Goal: Task Accomplishment & Management: Use online tool/utility

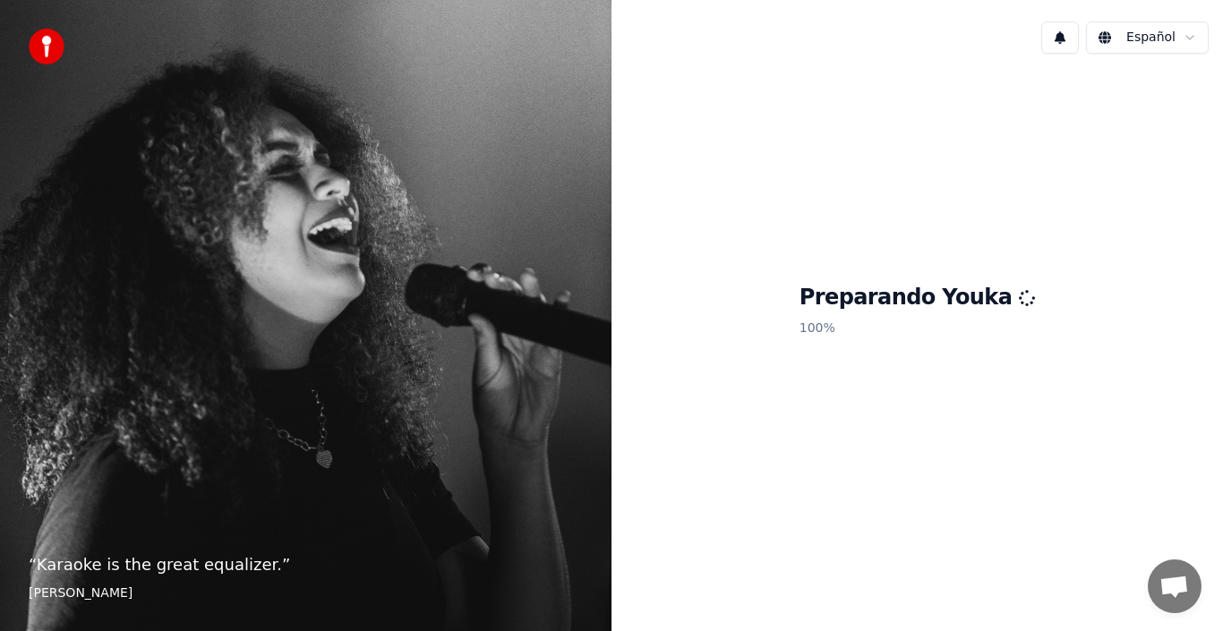
scroll to position [358, 0]
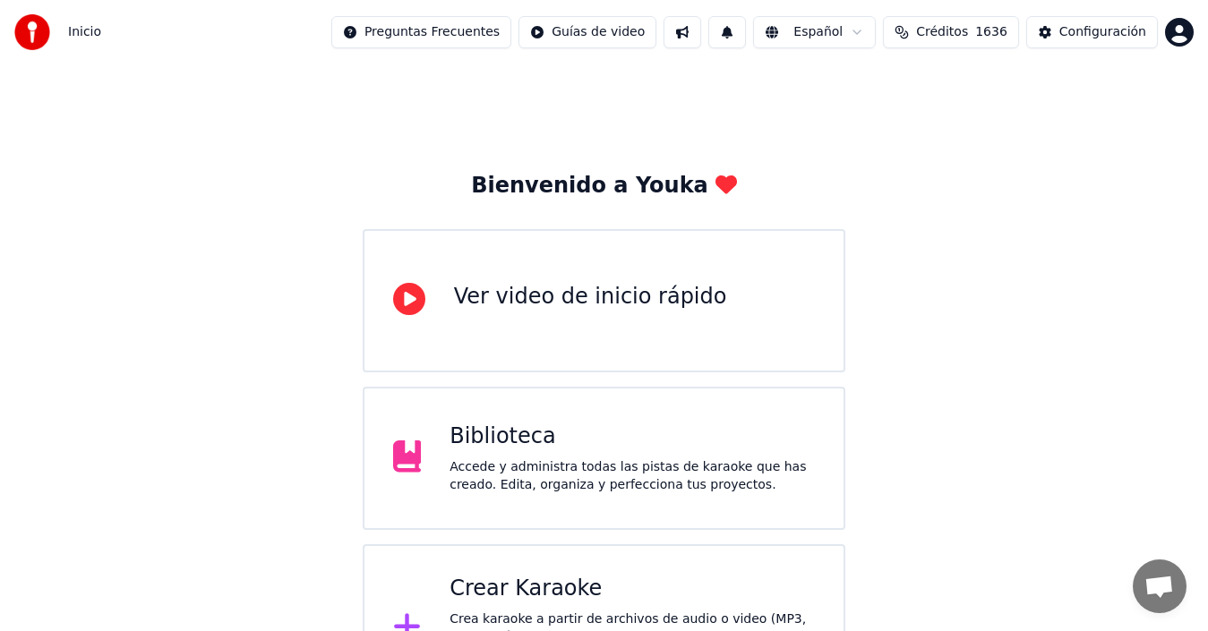
click at [515, 604] on div "Crear Karaoke Crea karaoke a partir de archivos de audio o video (MP3, MP4 y má…" at bounding box center [631, 628] width 365 height 107
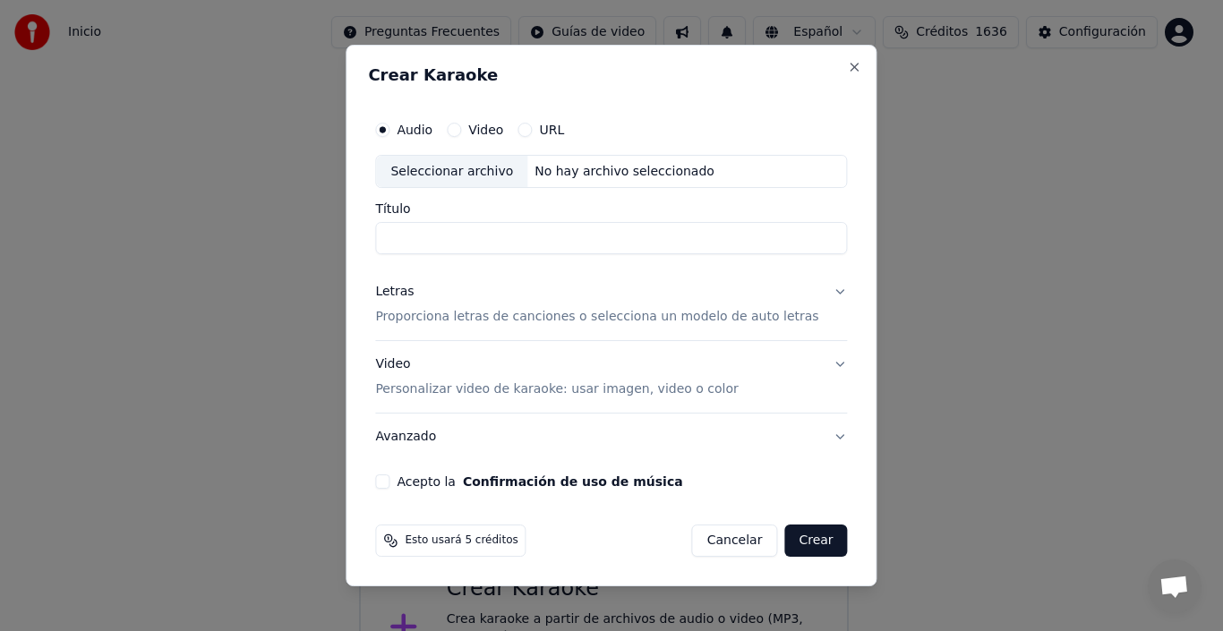
click at [486, 167] on div "Seleccionar archivo" at bounding box center [451, 172] width 151 height 32
type input "**********"
click at [827, 288] on button "Letras Proporciona letras de canciones o selecciona un modelo de auto letras" at bounding box center [611, 305] width 472 height 72
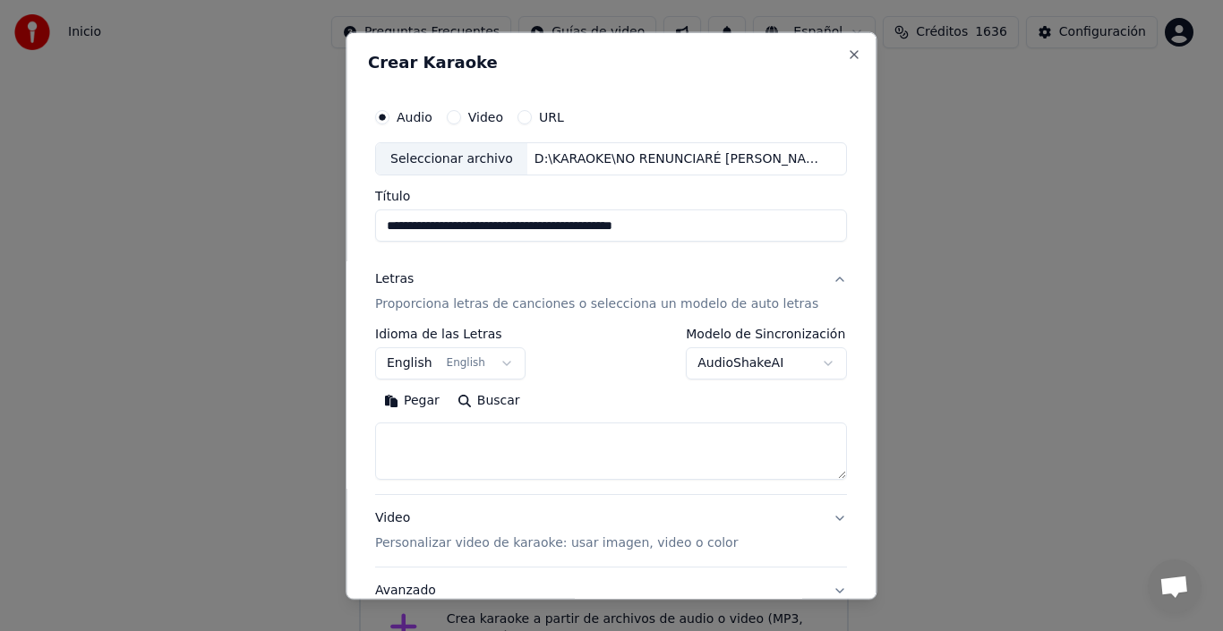
click at [426, 361] on button "English English" at bounding box center [450, 363] width 150 height 32
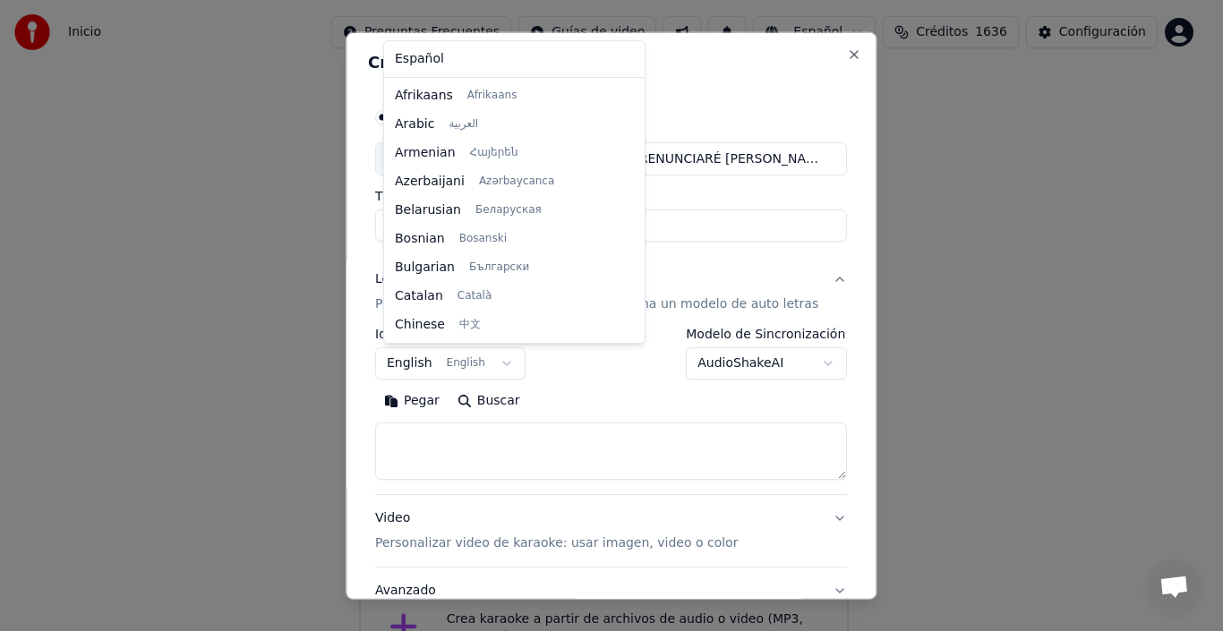
scroll to position [143, 0]
select select "**"
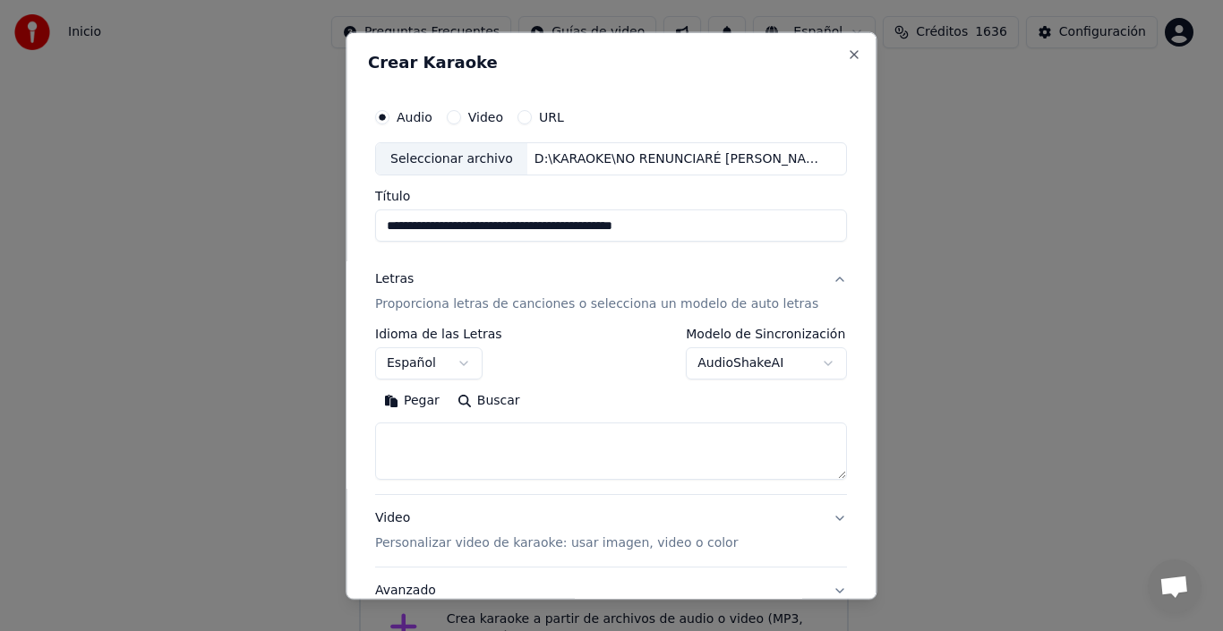
click at [805, 362] on body "Inicio Preguntas Frecuentes Guías de video Español Créditos 1636 Configuración …" at bounding box center [604, 356] width 1208 height 713
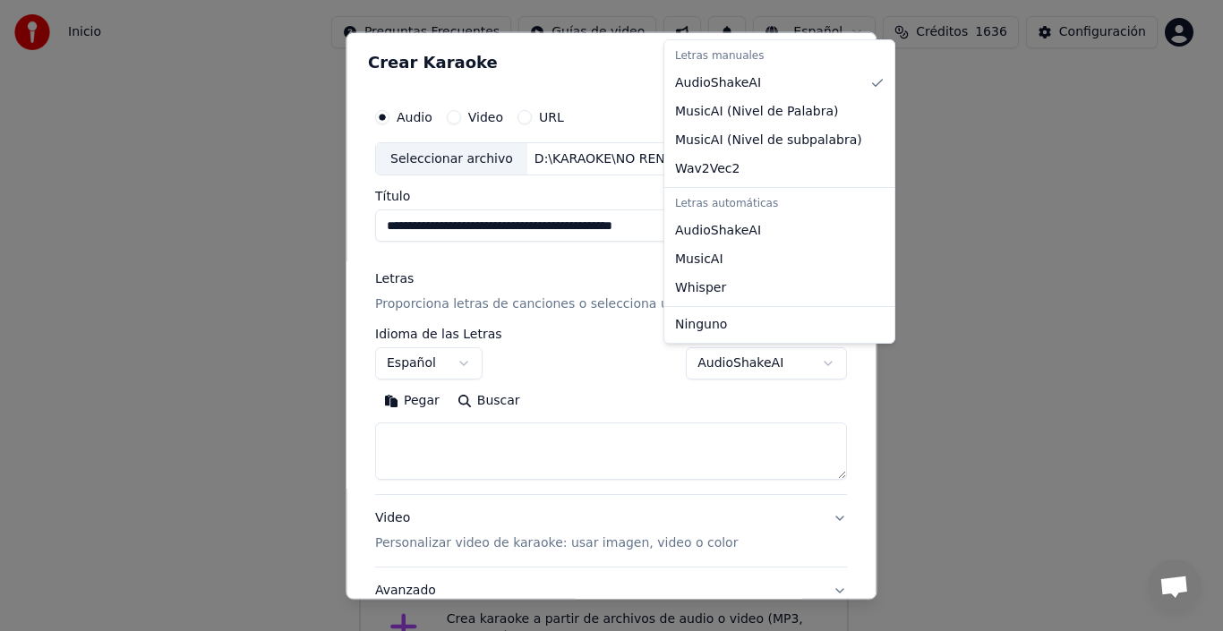
select select "**********"
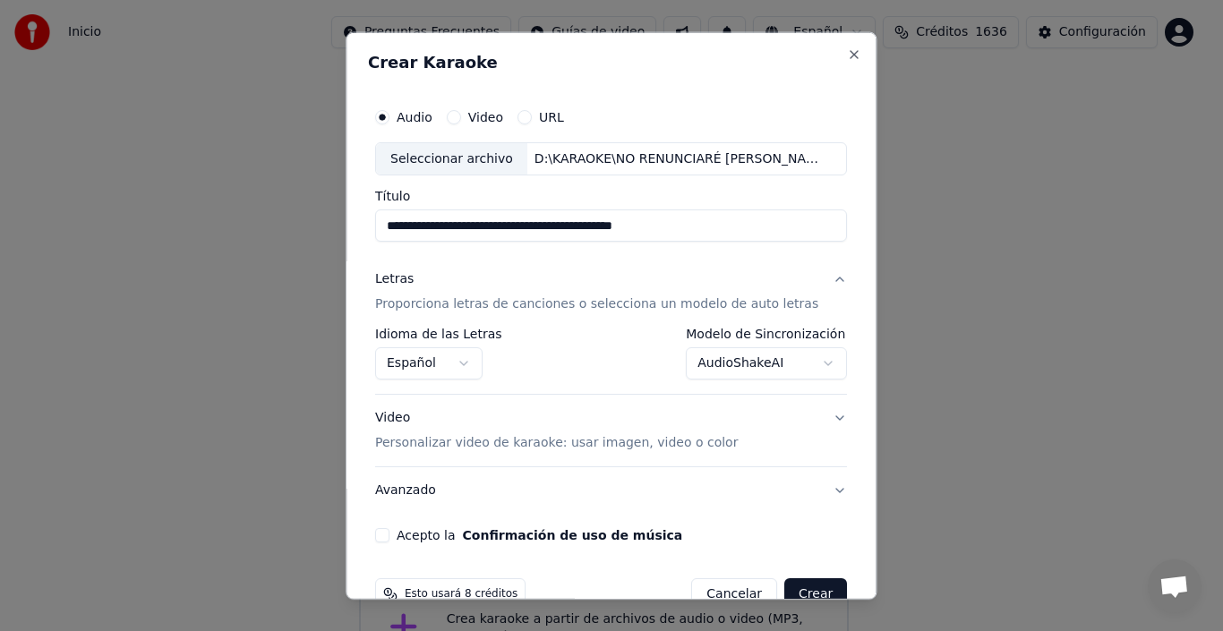
click at [594, 442] on p "Personalizar video de karaoke: usar imagen, video o color" at bounding box center [556, 443] width 363 height 18
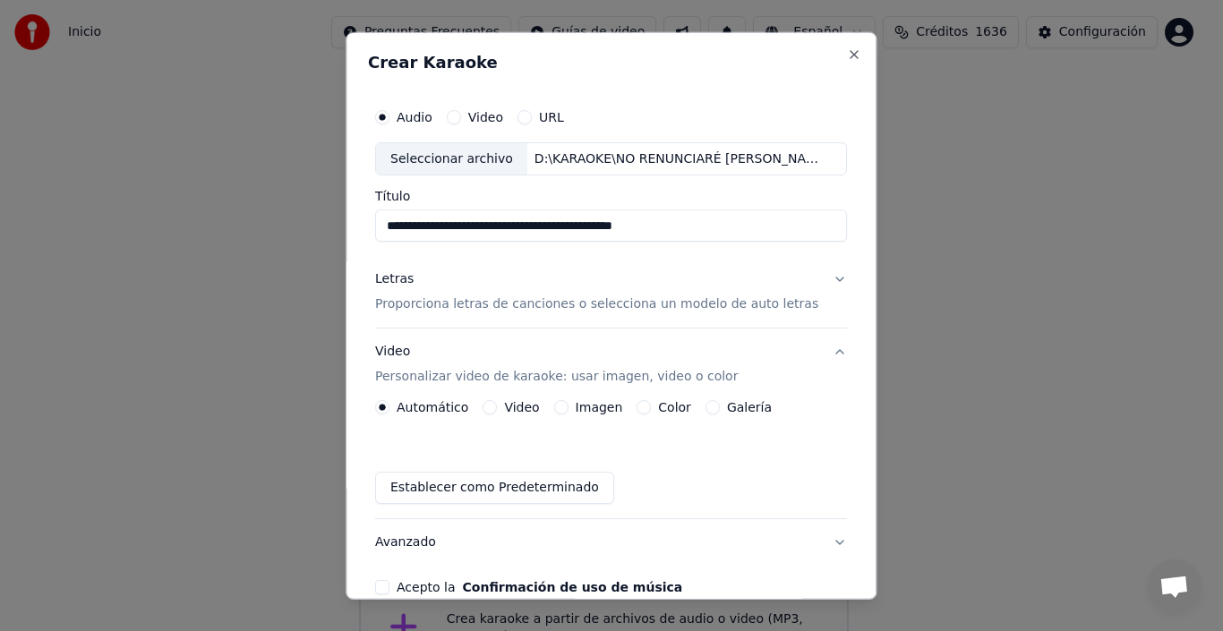
click at [595, 412] on label "Imagen" at bounding box center [599, 407] width 47 height 13
click at [568, 412] on button "Imagen" at bounding box center [561, 407] width 14 height 14
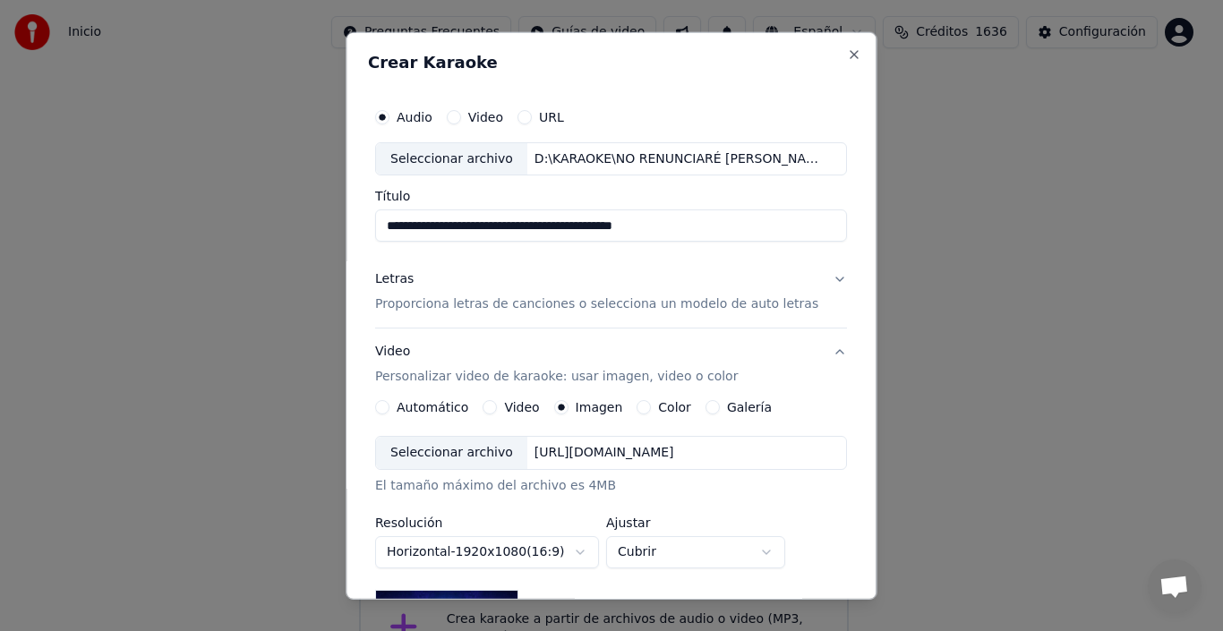
click at [462, 449] on div "Seleccionar archivo" at bounding box center [451, 453] width 151 height 32
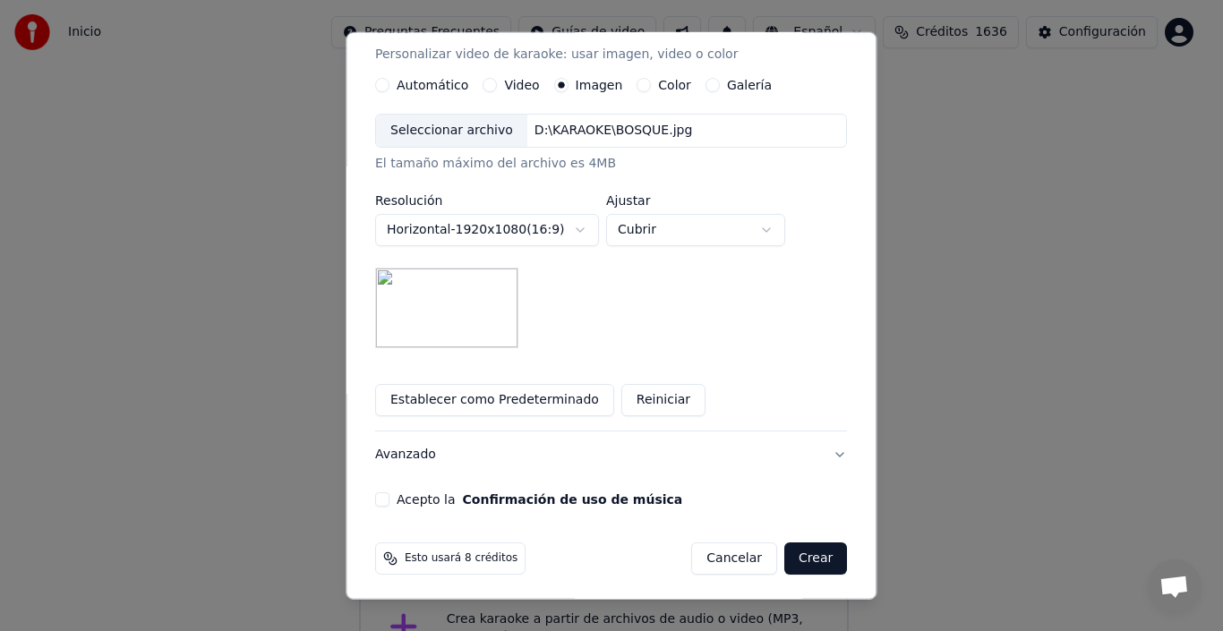
scroll to position [327, 0]
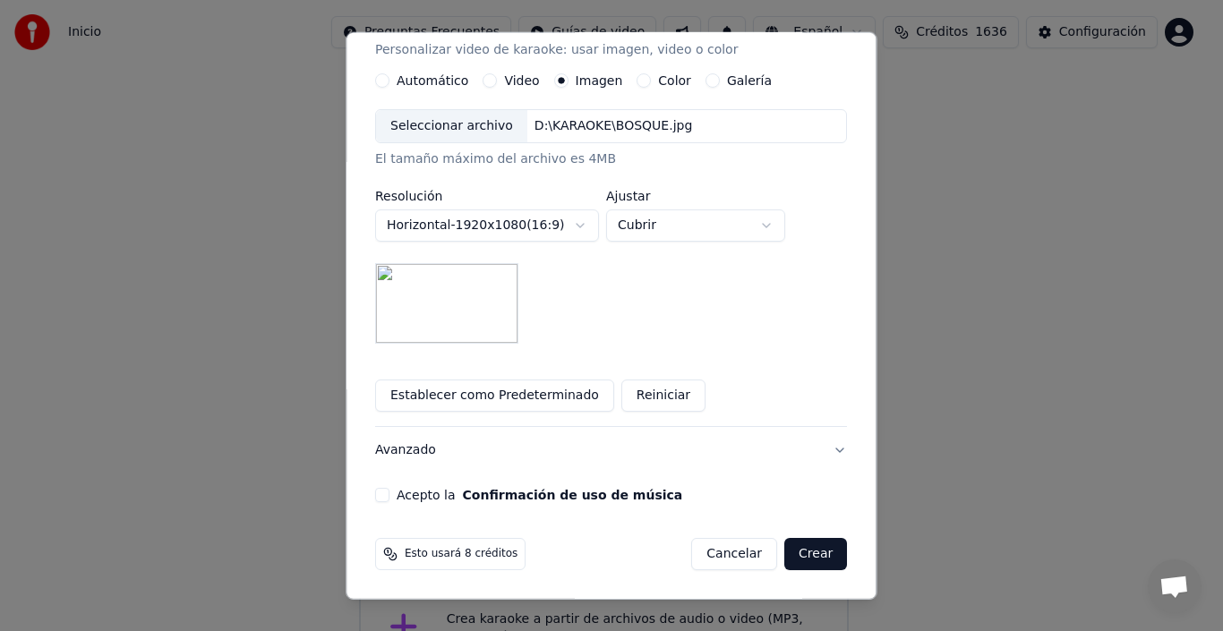
click at [389, 495] on button "Acepto la Confirmación de uso de música" at bounding box center [382, 495] width 14 height 14
click at [789, 551] on button "Crear" at bounding box center [815, 554] width 63 height 32
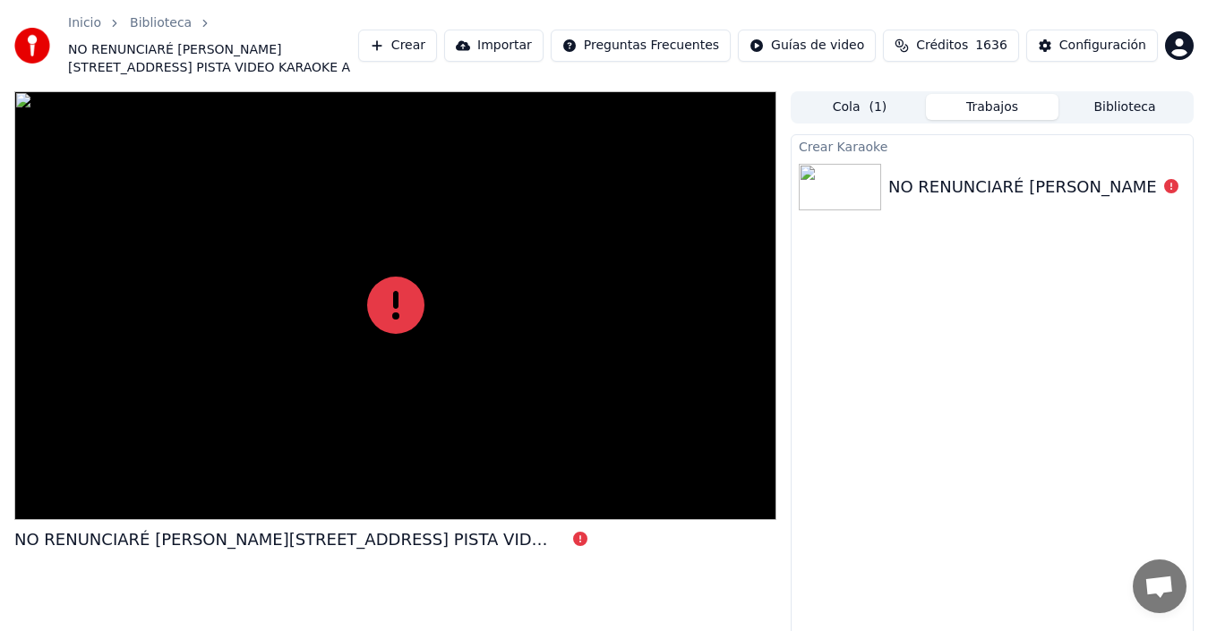
click at [862, 94] on button "Cola ( 1 )" at bounding box center [859, 107] width 132 height 26
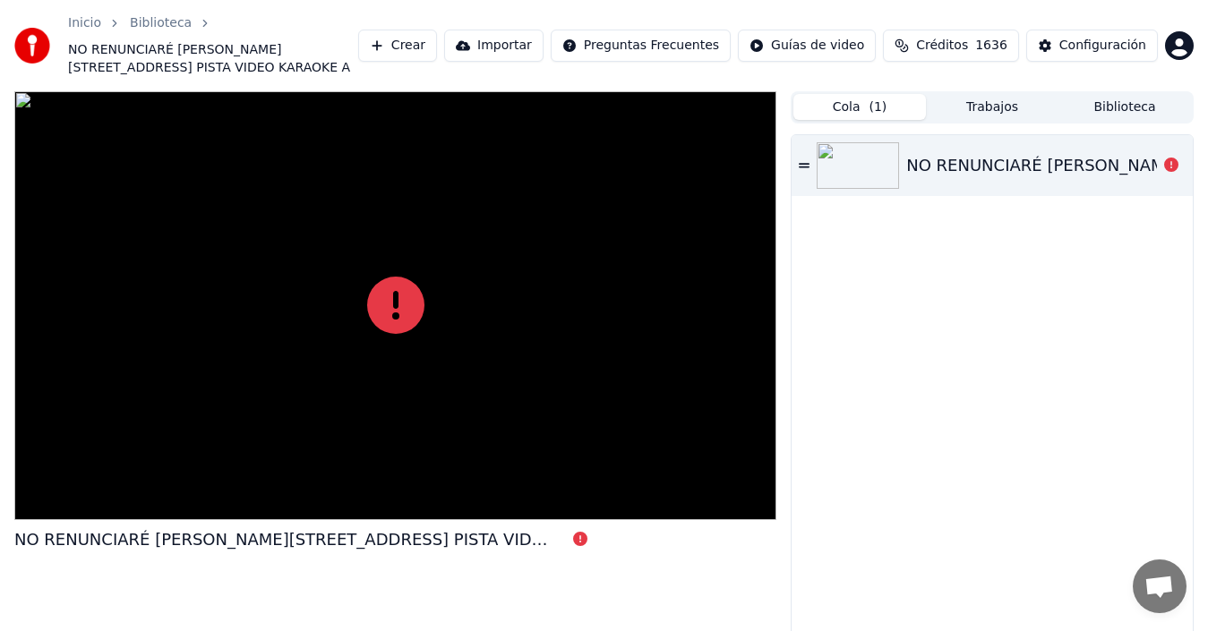
click at [804, 159] on icon at bounding box center [804, 165] width 11 height 13
click at [437, 38] on button "Crear" at bounding box center [397, 46] width 79 height 32
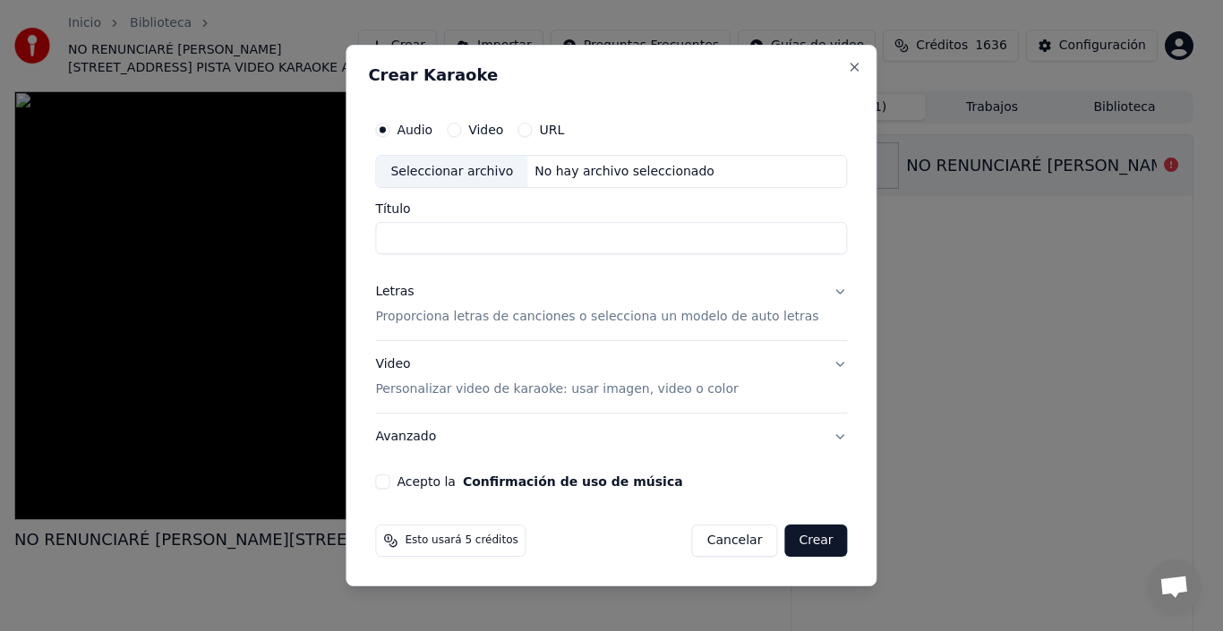
click at [455, 174] on div "Seleccionar archivo" at bounding box center [451, 172] width 151 height 32
click at [577, 237] on input "**********" at bounding box center [611, 239] width 472 height 32
drag, startPoint x: 594, startPoint y: 235, endPoint x: 808, endPoint y: 241, distance: 214.0
click at [808, 241] on input "**********" at bounding box center [611, 239] width 472 height 32
type input "**********"
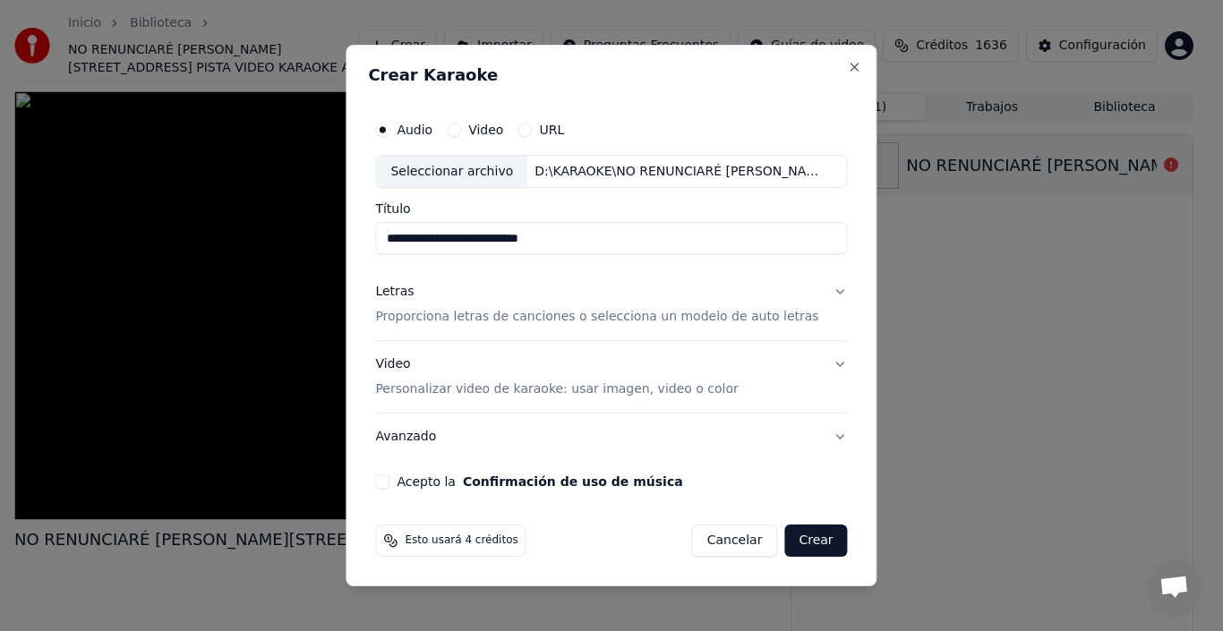
click at [825, 293] on button "Letras Proporciona letras de canciones o selecciona un modelo de auto letras" at bounding box center [611, 305] width 472 height 72
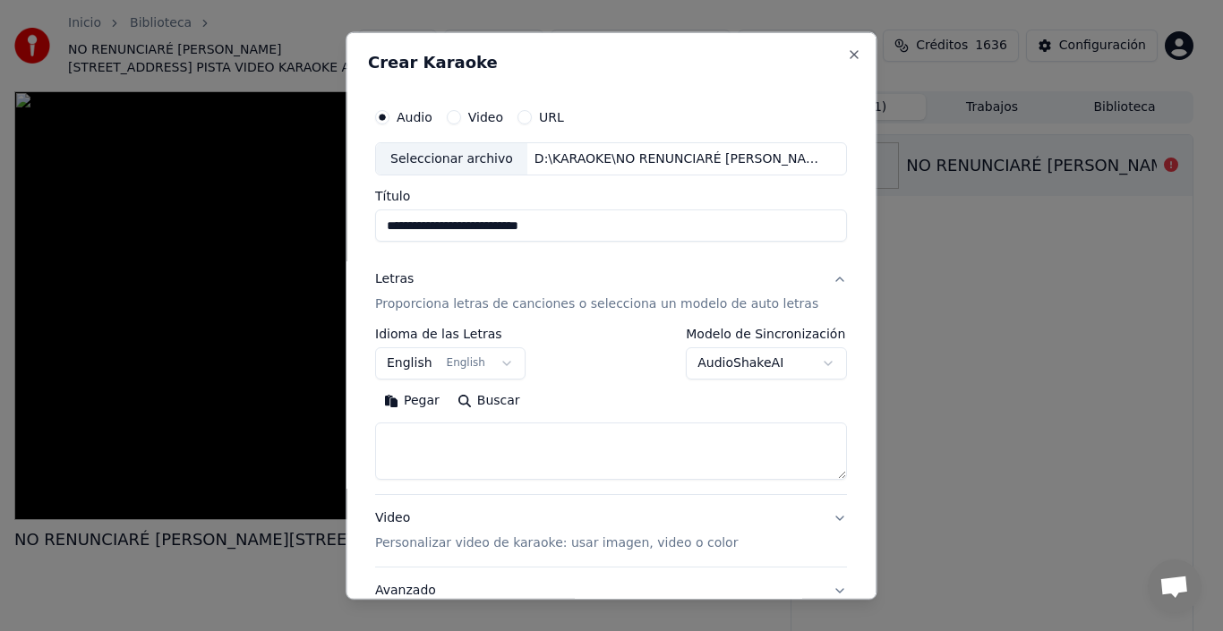
click at [415, 365] on button "English English" at bounding box center [450, 363] width 150 height 32
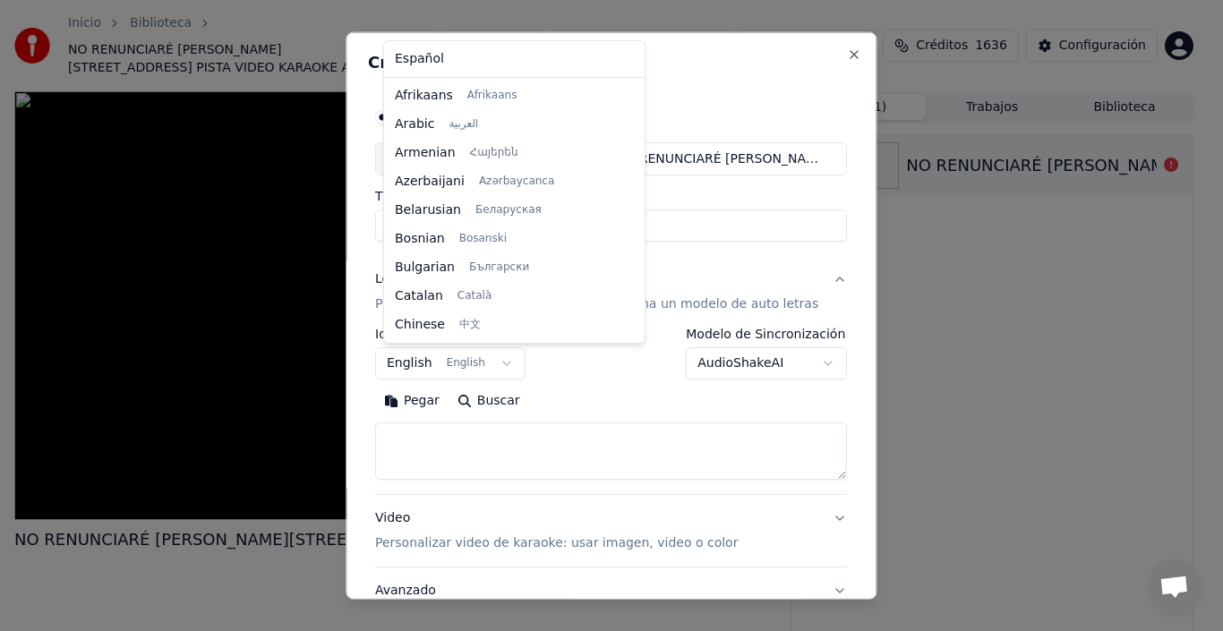
scroll to position [143, 0]
select select "**"
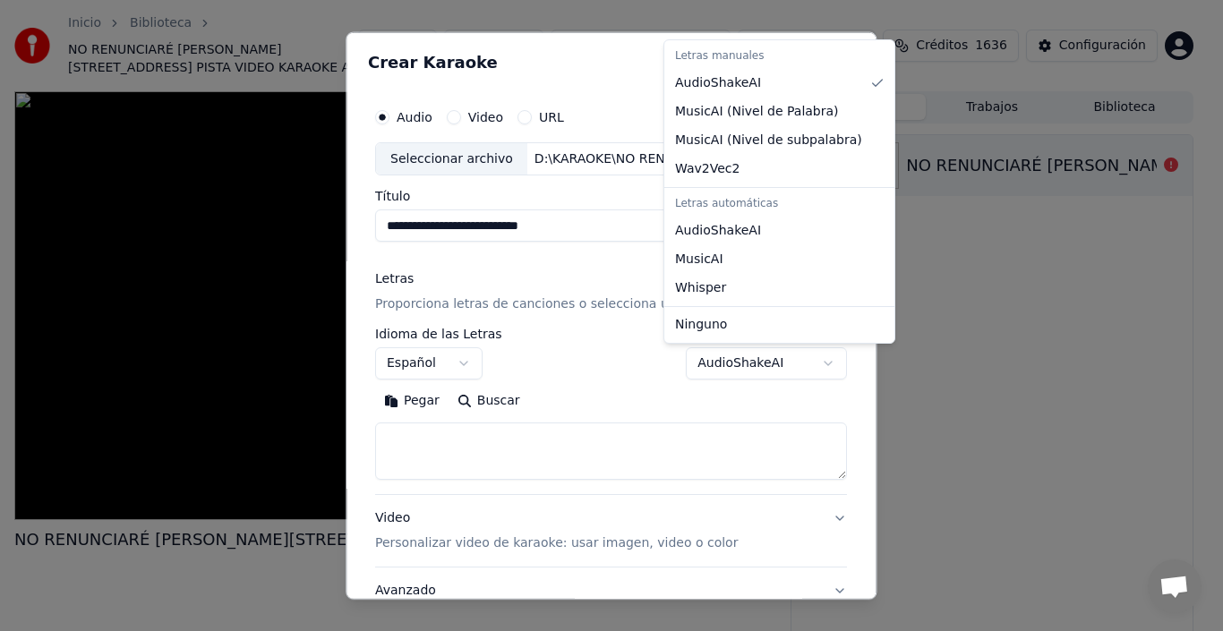
click at [801, 363] on body "Inicio Biblioteca NO RENUNCIARÉ [PERSON_NAME] -5 PISTA VIDEO KARAOKE A Crear Im…" at bounding box center [604, 315] width 1208 height 631
select select "**********"
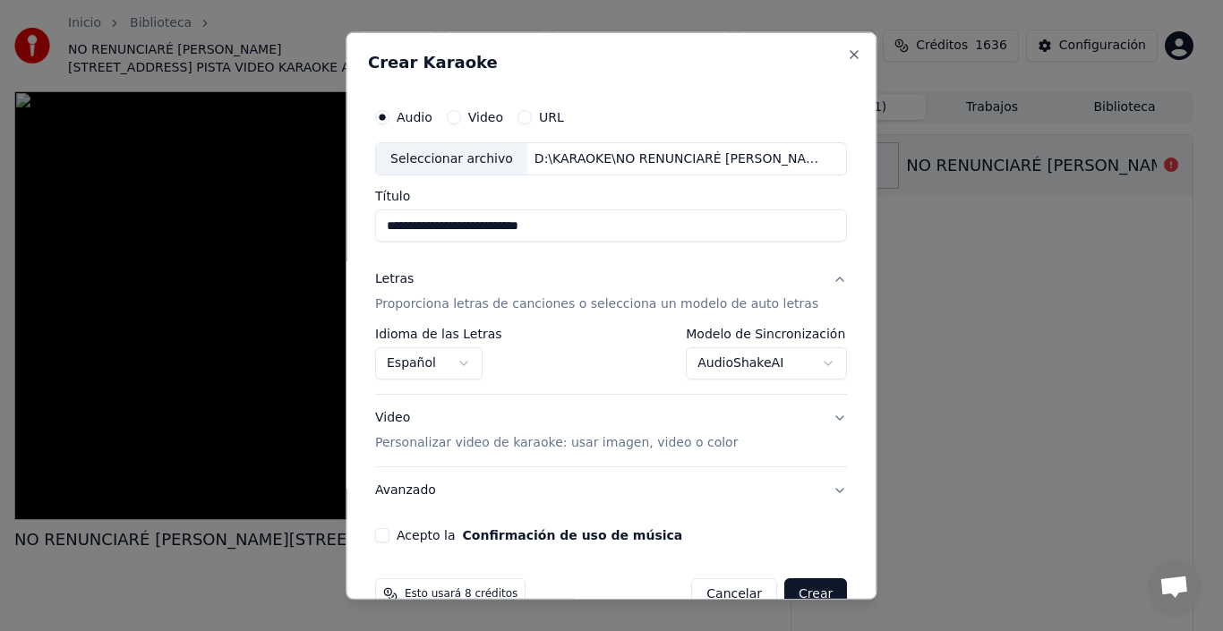
click at [485, 443] on p "Personalizar video de karaoke: usar imagen, video o color" at bounding box center [556, 443] width 363 height 18
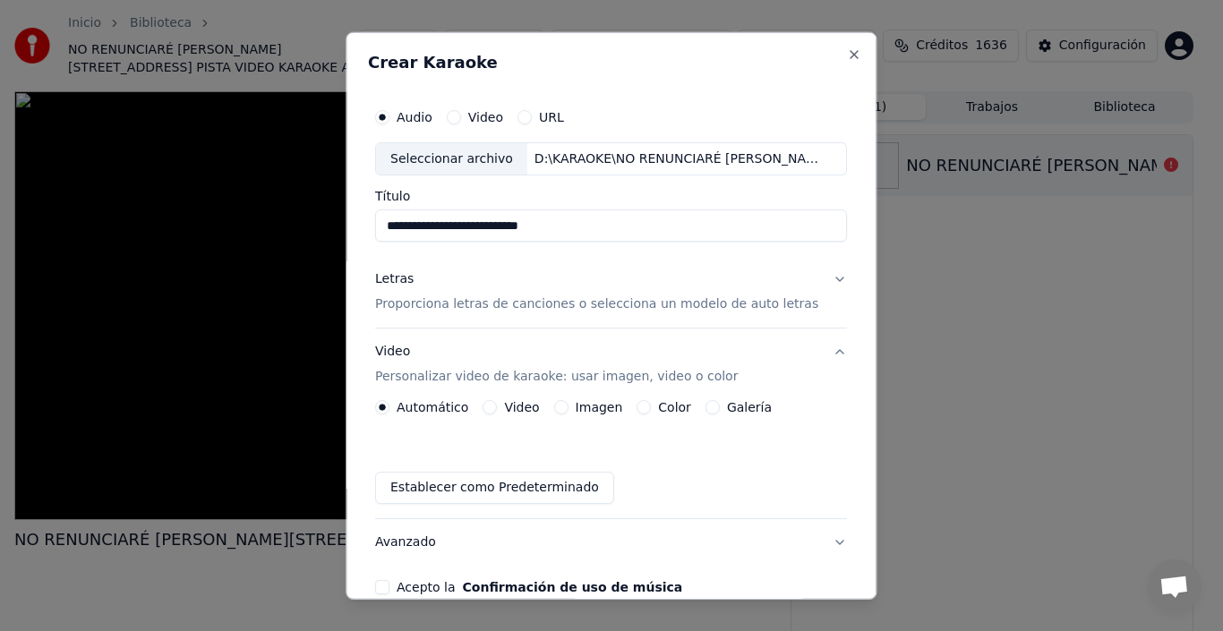
click at [602, 412] on label "Imagen" at bounding box center [599, 407] width 47 height 13
click at [568, 412] on button "Imagen" at bounding box center [561, 407] width 14 height 14
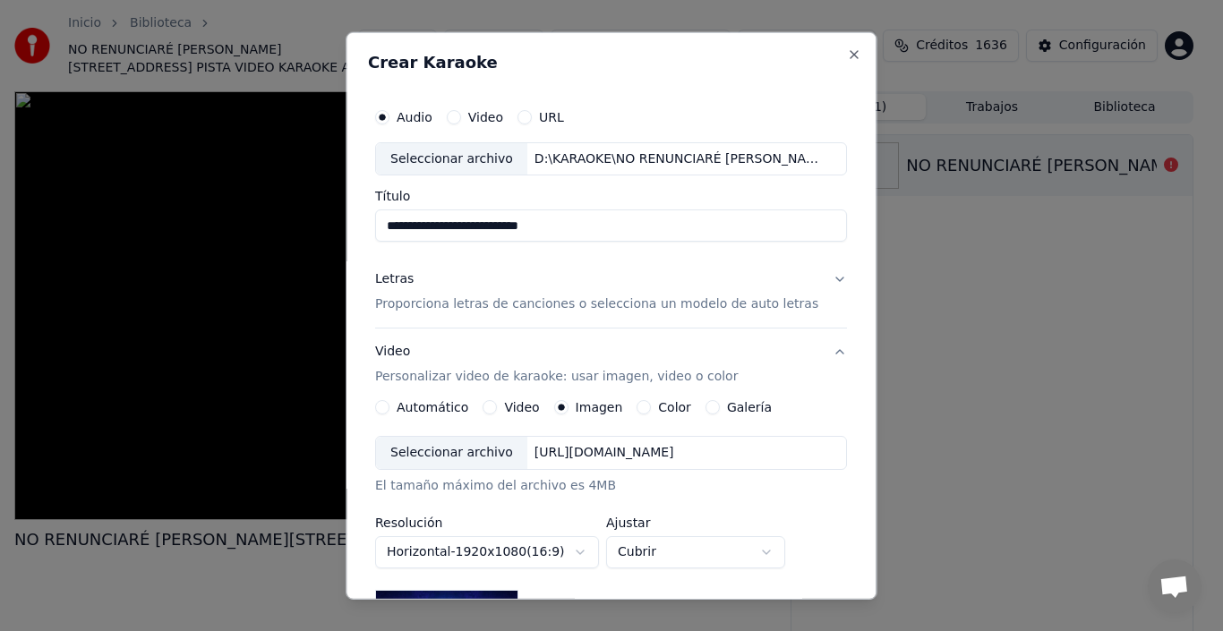
click at [468, 453] on div "Seleccionar archivo" at bounding box center [451, 453] width 151 height 32
click at [601, 482] on div "El tamaño máximo del archivo es 4MB" at bounding box center [611, 486] width 472 height 18
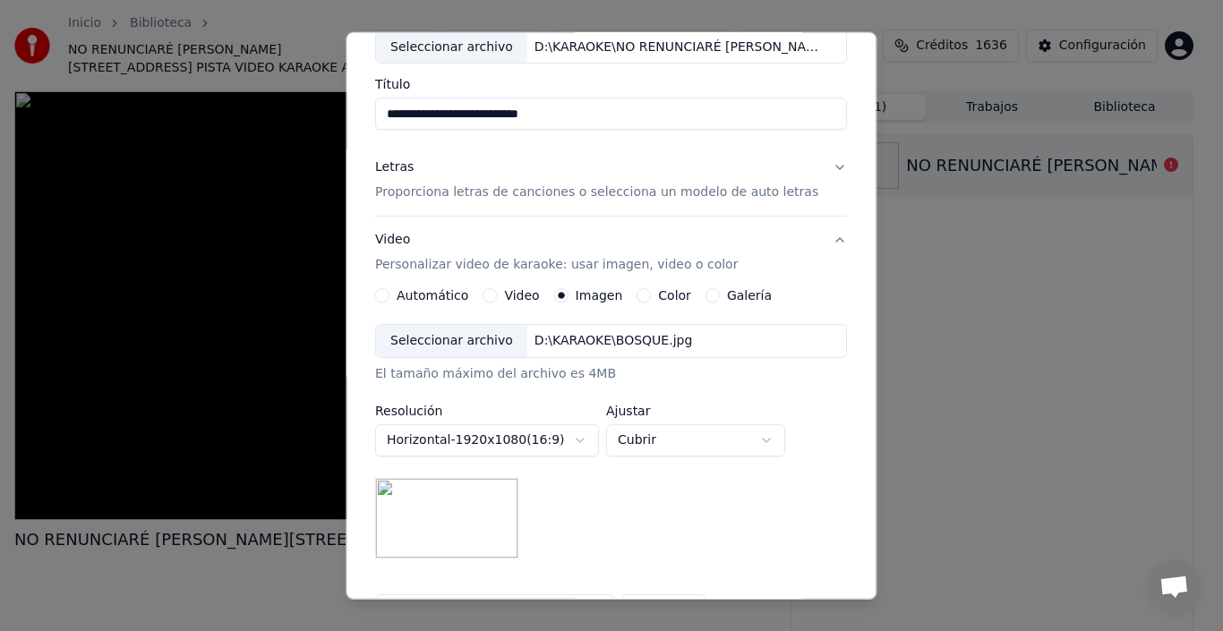
scroll to position [114, 0]
click at [440, 293] on label "Automático" at bounding box center [433, 293] width 72 height 13
click at [389, 293] on button "Automático" at bounding box center [382, 293] width 14 height 14
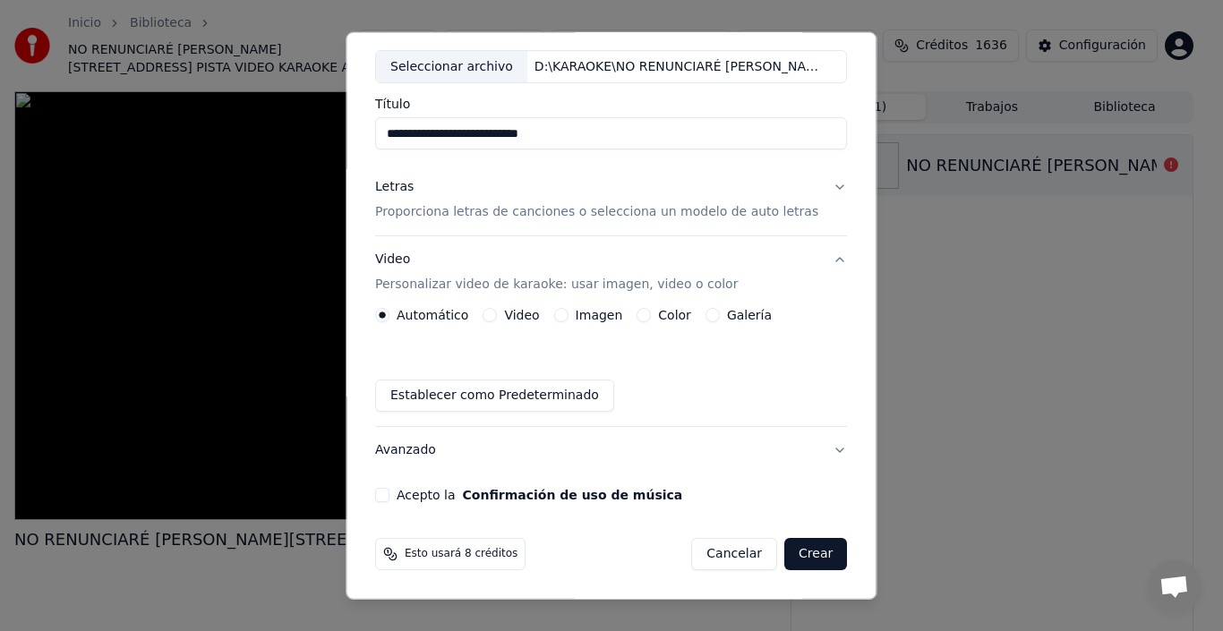
scroll to position [92, 0]
click at [432, 312] on label "Automático" at bounding box center [433, 315] width 72 height 13
click at [389, 312] on button "Automático" at bounding box center [382, 315] width 14 height 14
click at [383, 493] on button "Acepto la Confirmación de uso de música" at bounding box center [382, 495] width 14 height 14
click at [797, 551] on button "Crear" at bounding box center [815, 554] width 63 height 32
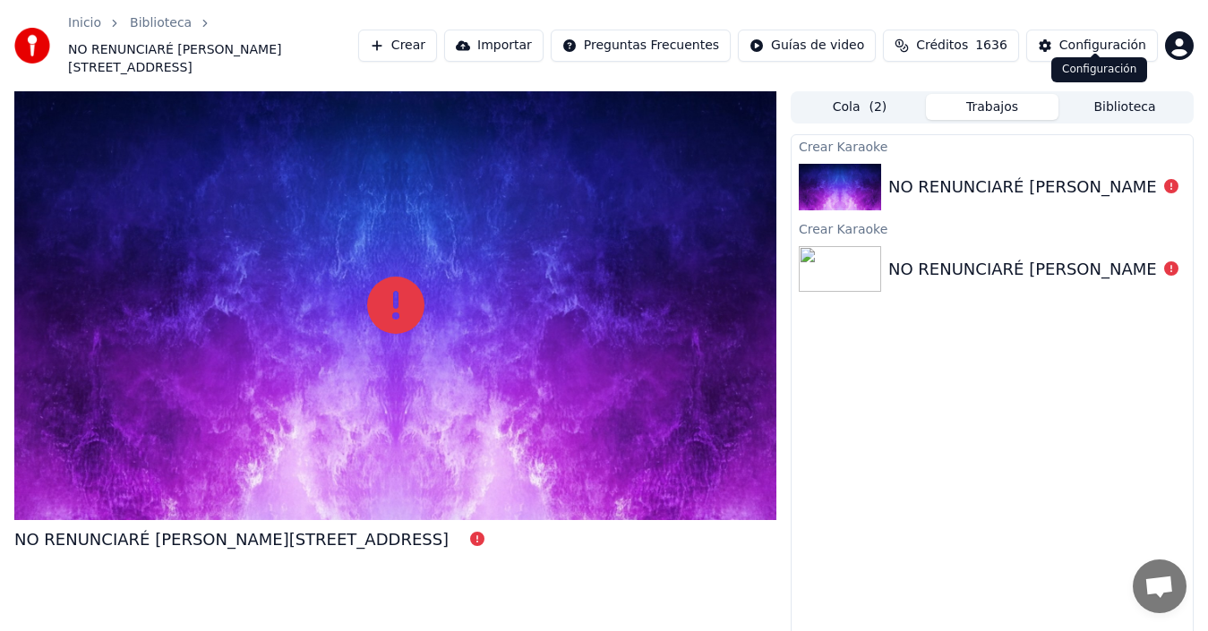
click at [1090, 37] on div "Configuración" at bounding box center [1102, 46] width 87 height 18
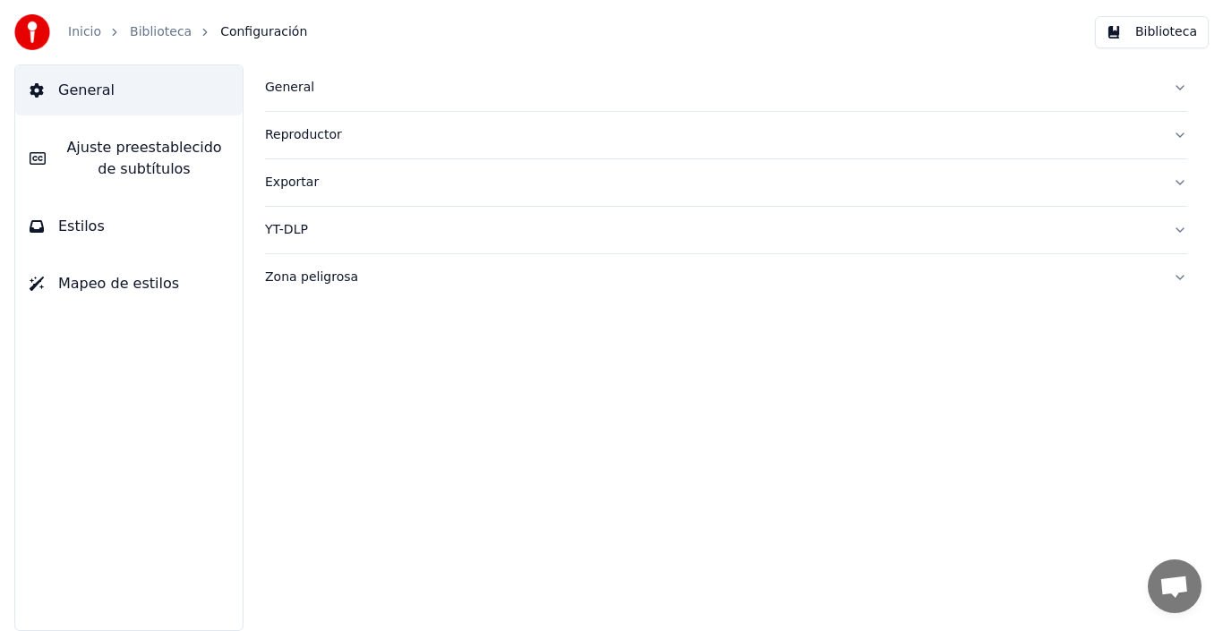
click at [121, 158] on span "Ajuste preestablecido de subtítulos" at bounding box center [144, 158] width 168 height 43
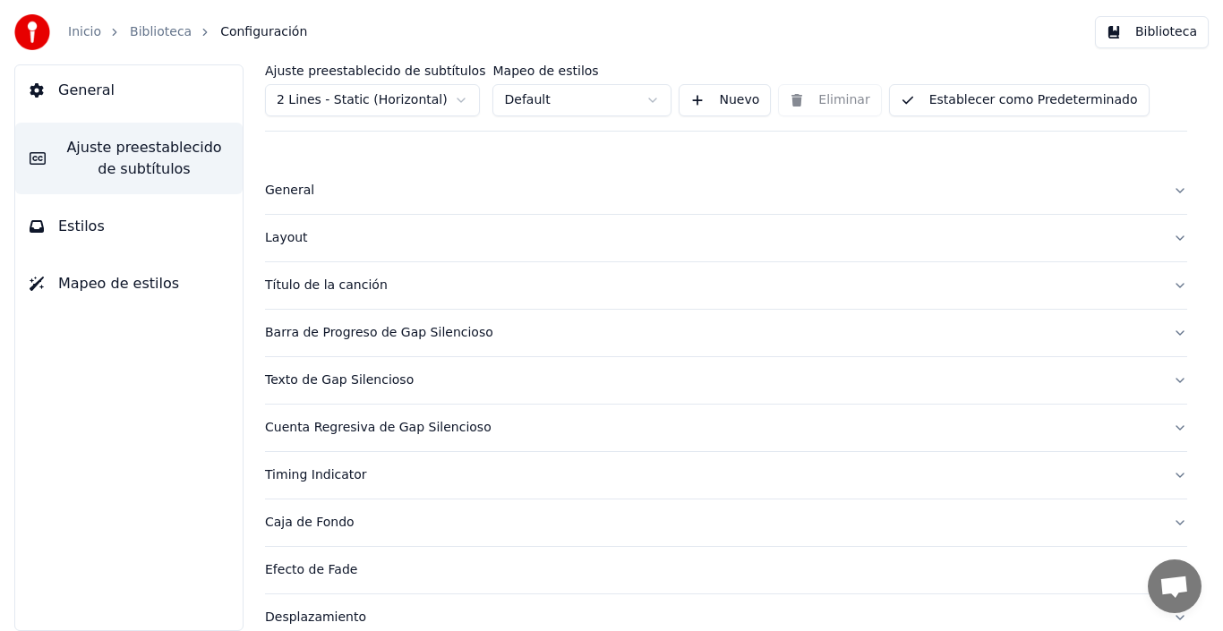
click at [466, 100] on html "Inicio Biblioteca Configuración Biblioteca General Ajuste preestablecido de sub…" at bounding box center [611, 315] width 1223 height 631
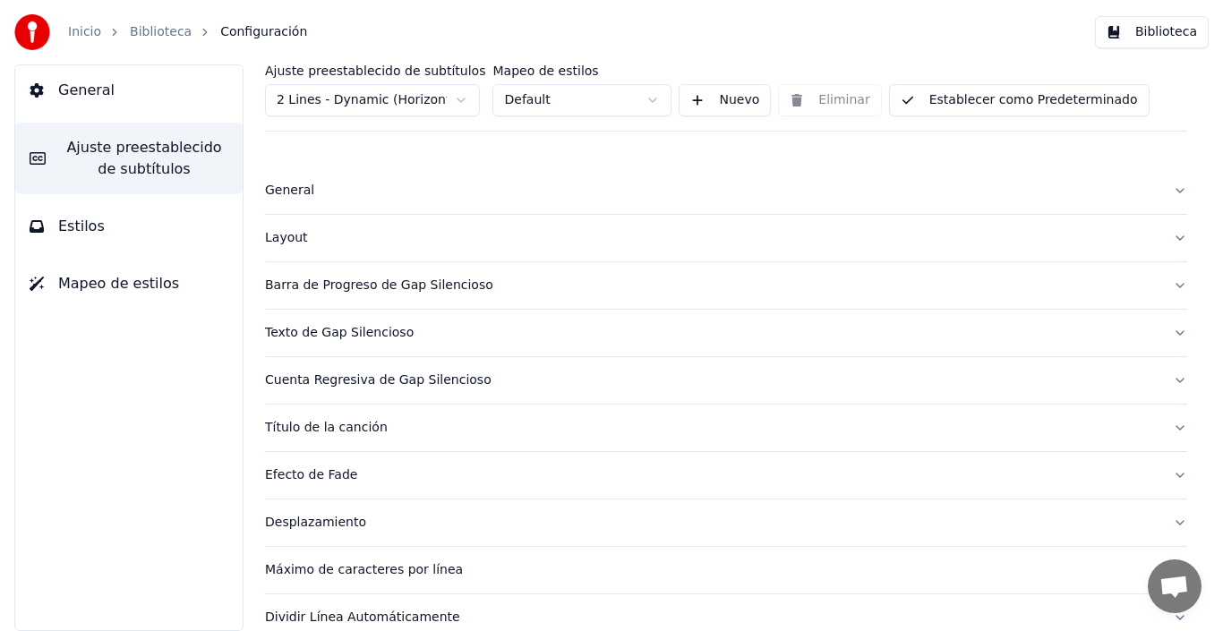
click at [648, 103] on html "Inicio Biblioteca Configuración Biblioteca General Ajuste preestablecido de sub…" at bounding box center [611, 315] width 1223 height 631
click at [735, 100] on button "Nuevo" at bounding box center [725, 100] width 92 height 32
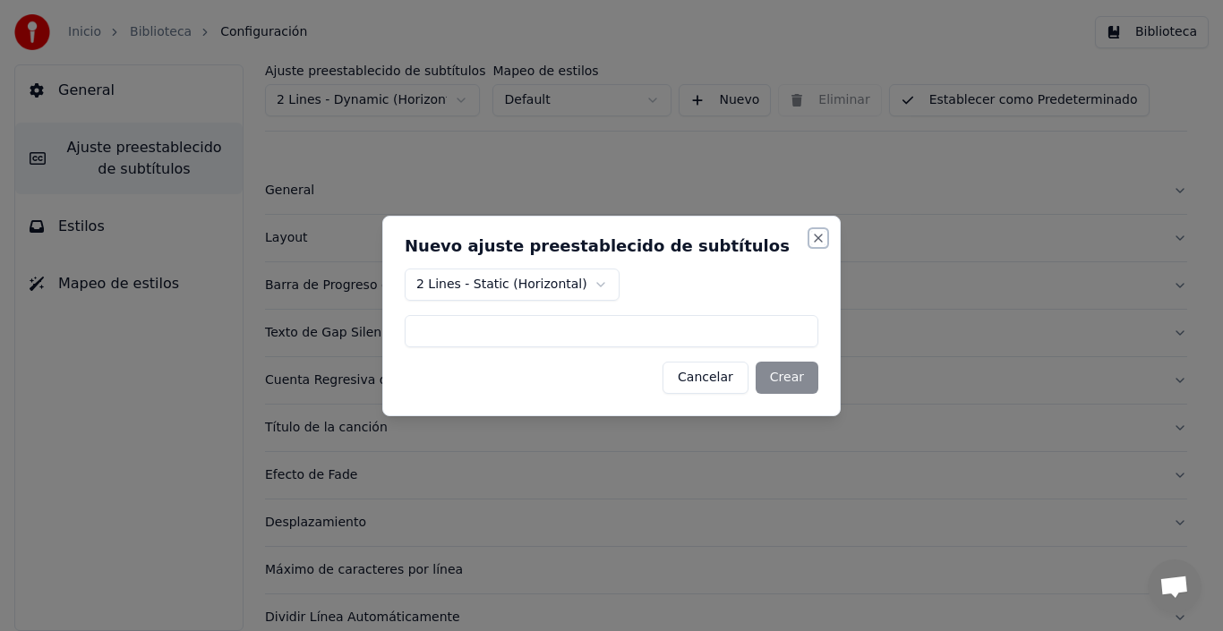
click at [816, 236] on button "Close" at bounding box center [818, 238] width 14 height 14
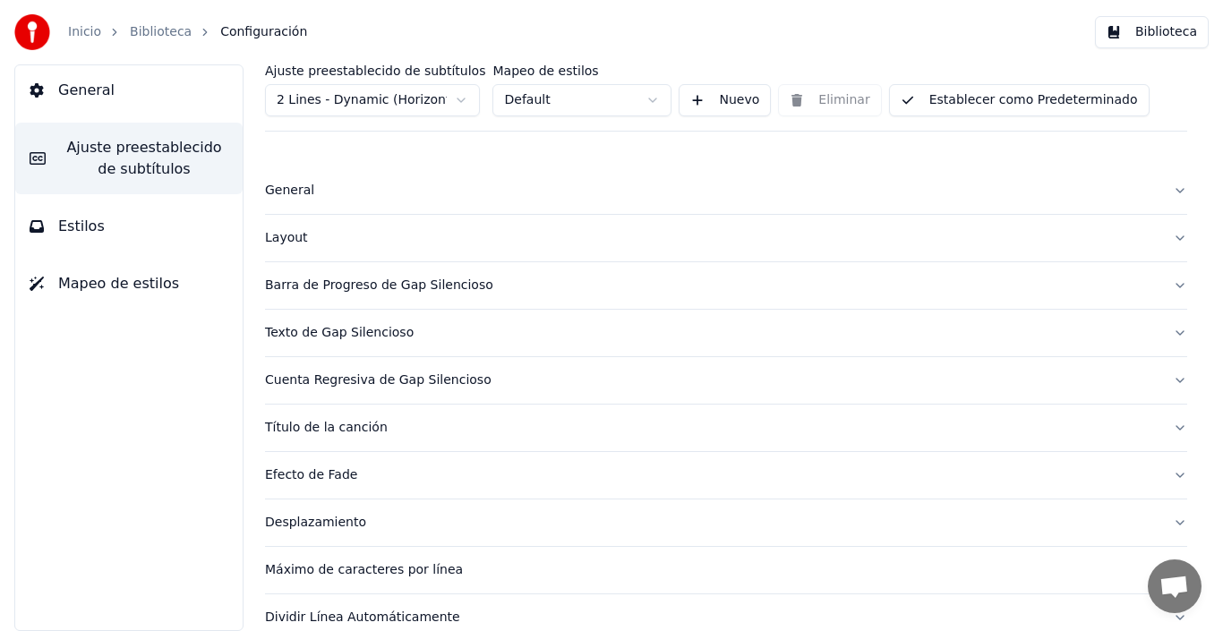
click at [103, 222] on button "Estilos" at bounding box center [128, 226] width 227 height 50
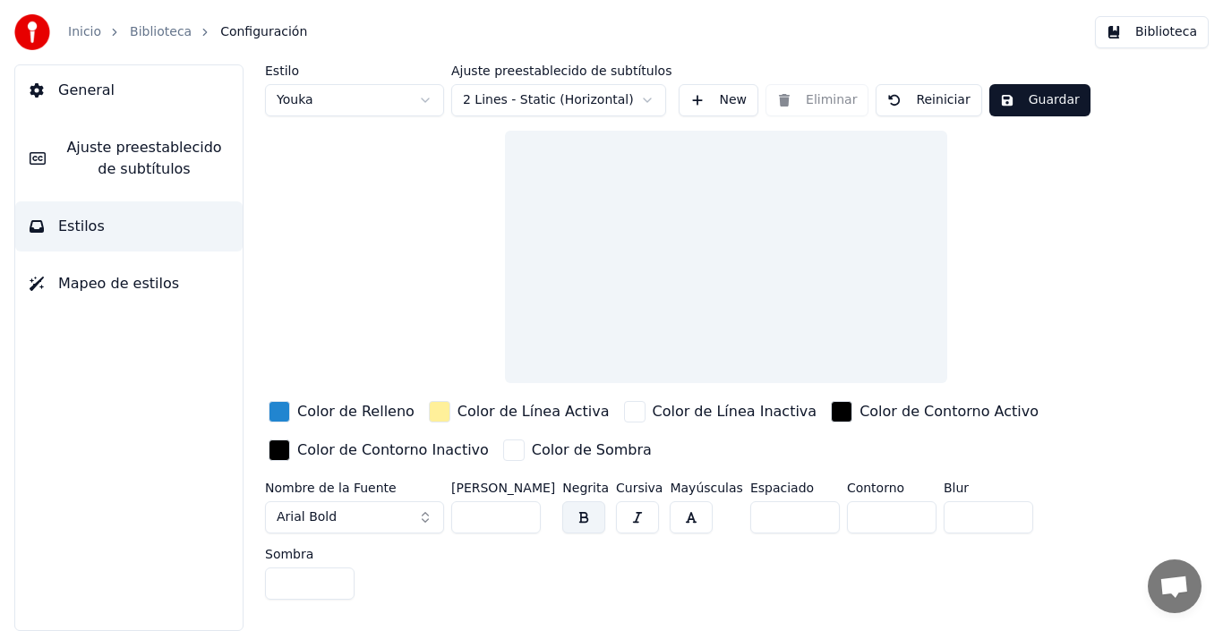
click at [552, 513] on div "[PERSON_NAME] **" at bounding box center [503, 511] width 104 height 59
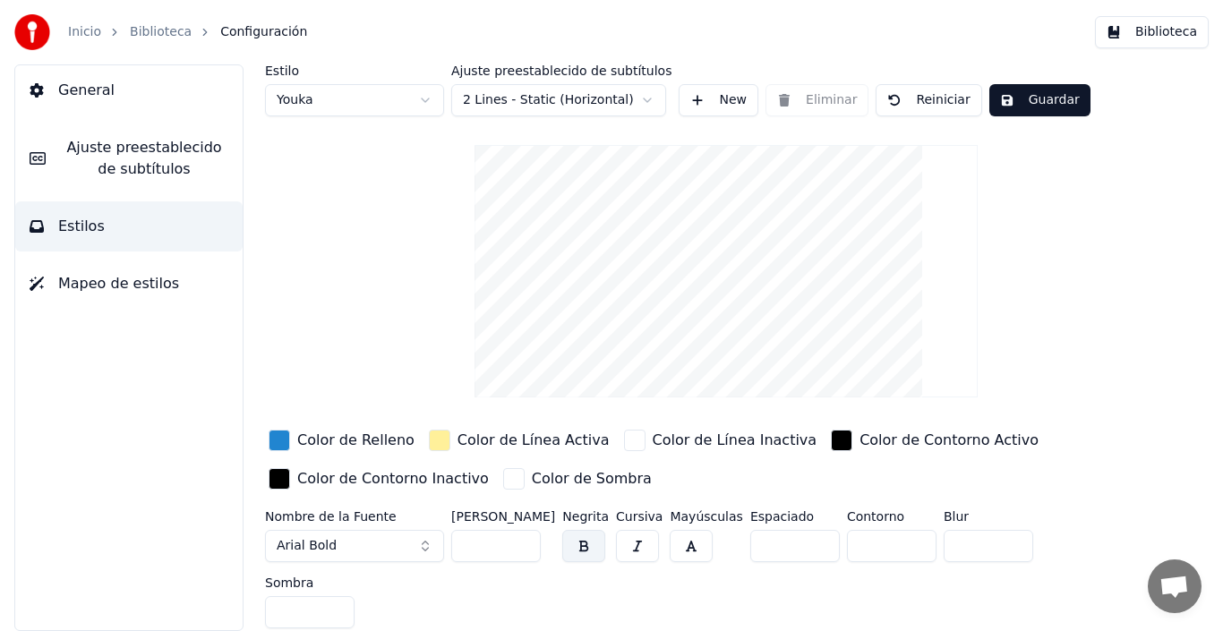
click at [1032, 103] on button "Guardar" at bounding box center [1039, 100] width 101 height 32
click at [1033, 102] on button "Guardar" at bounding box center [1039, 100] width 101 height 32
click at [425, 98] on html "Inicio Biblioteca Configuración Biblioteca General Ajuste preestablecido de sub…" at bounding box center [611, 315] width 1223 height 631
click at [426, 103] on html "Inicio Biblioteca Configuración Biblioteca General Ajuste preestablecido de sub…" at bounding box center [611, 315] width 1223 height 631
click at [1032, 98] on button "Guardar" at bounding box center [1039, 100] width 101 height 32
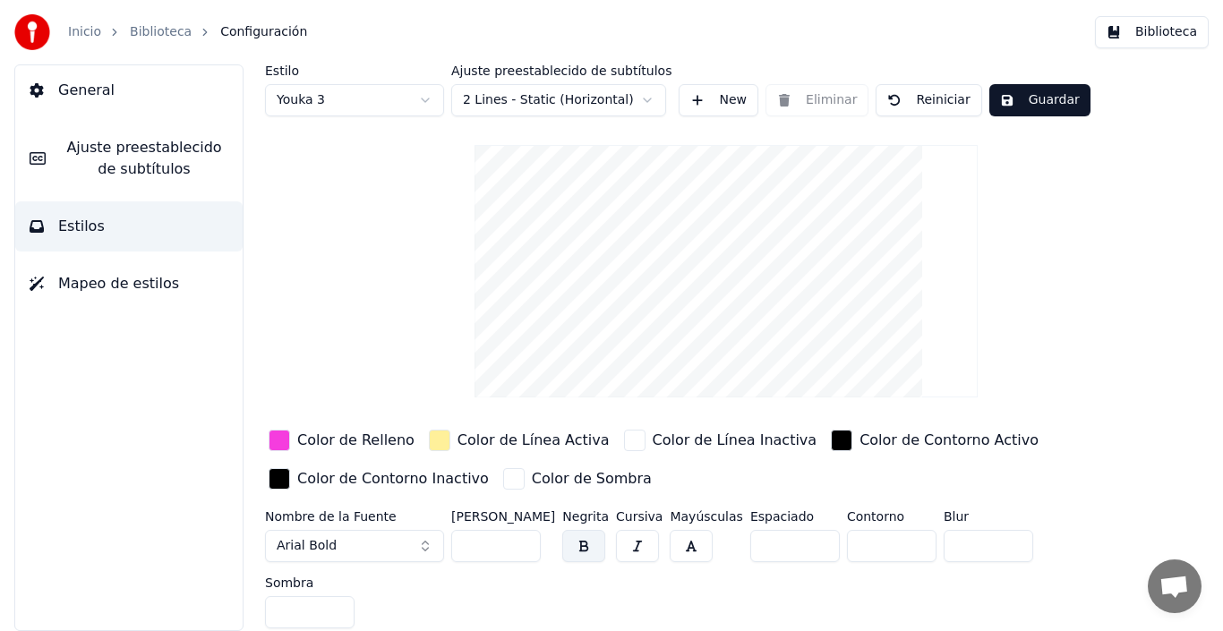
click at [85, 97] on span "General" at bounding box center [86, 90] width 56 height 21
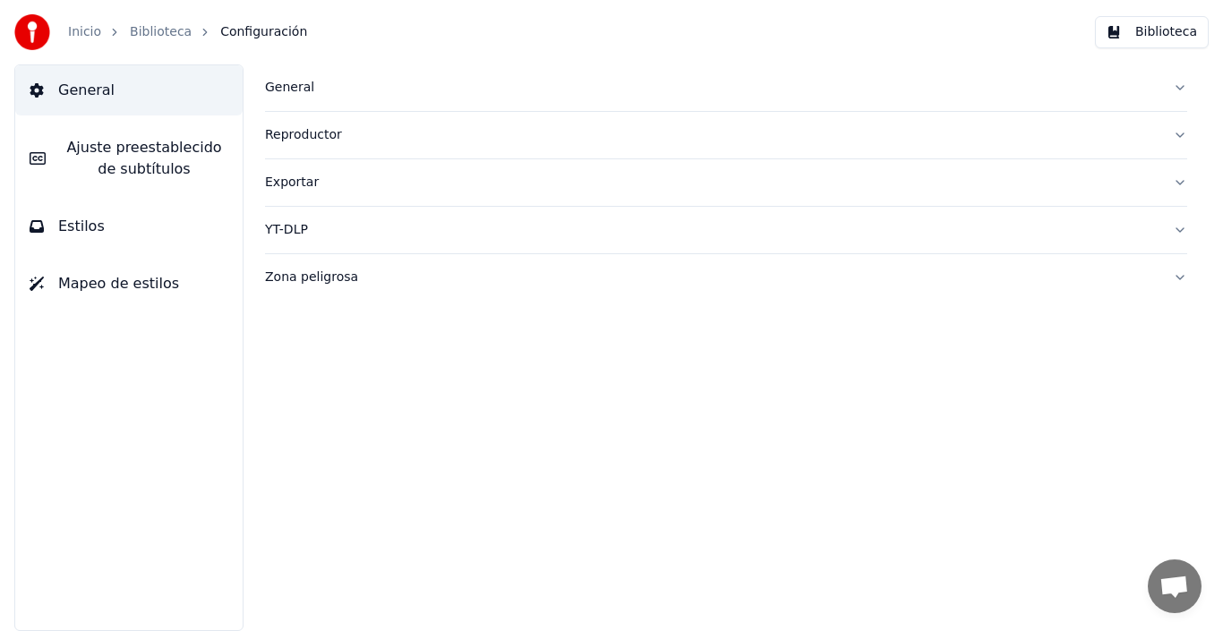
click at [158, 220] on button "Estilos" at bounding box center [128, 226] width 227 height 50
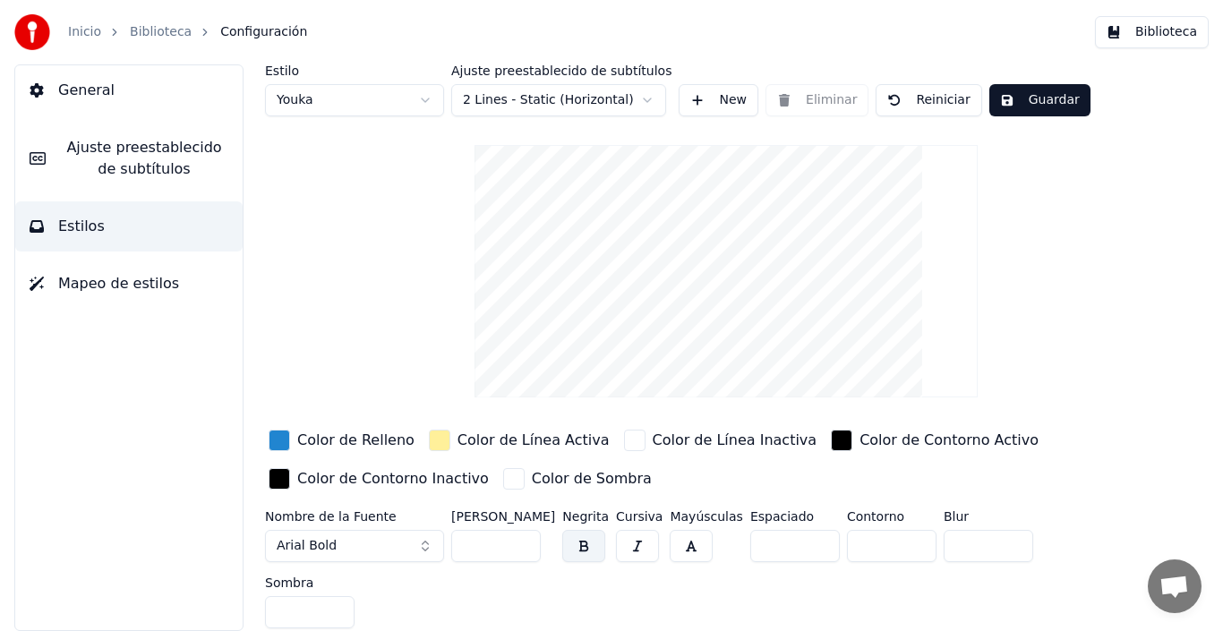
click at [143, 283] on span "Mapeo de estilos" at bounding box center [118, 283] width 121 height 21
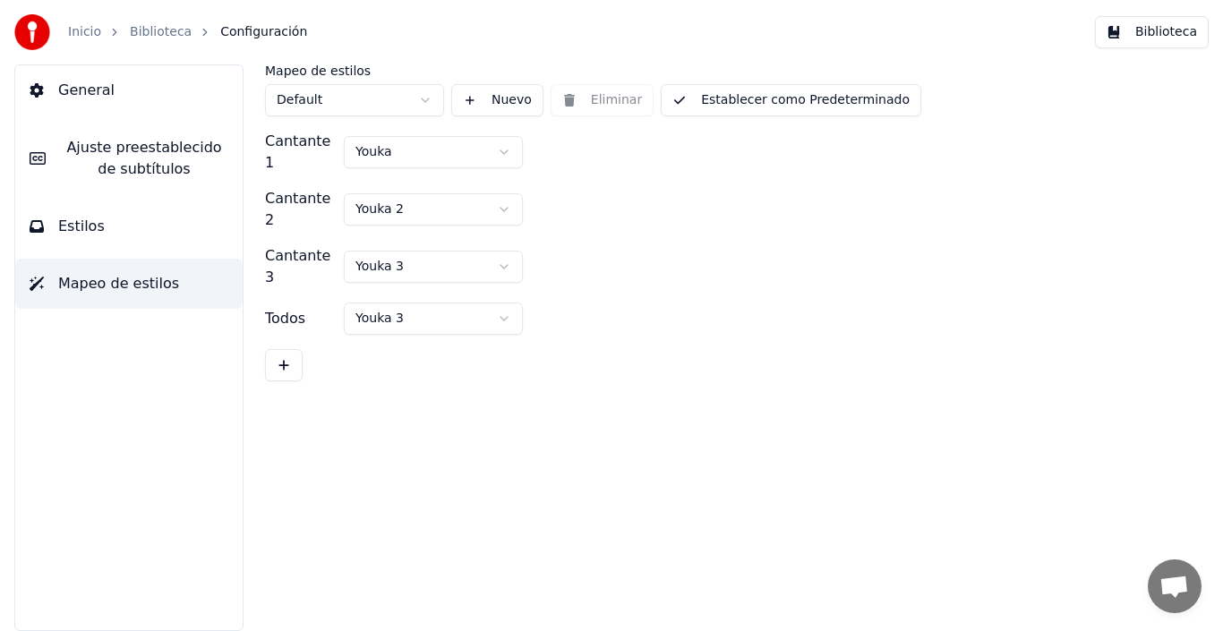
click at [81, 34] on link "Inicio" at bounding box center [84, 32] width 33 height 18
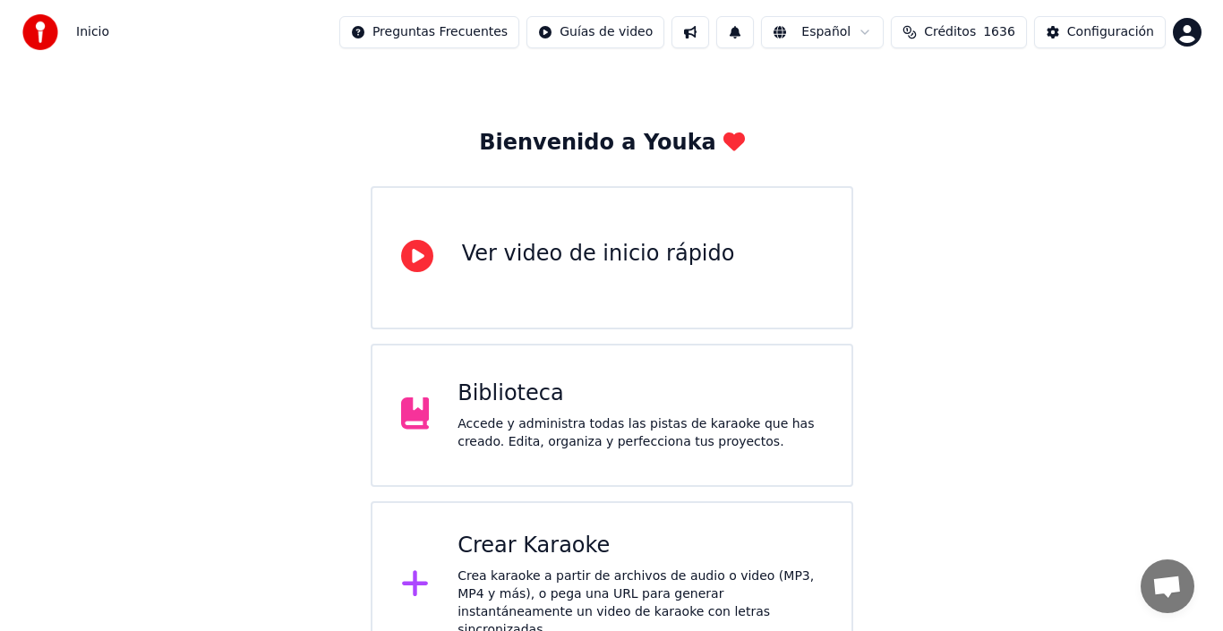
scroll to position [64, 0]
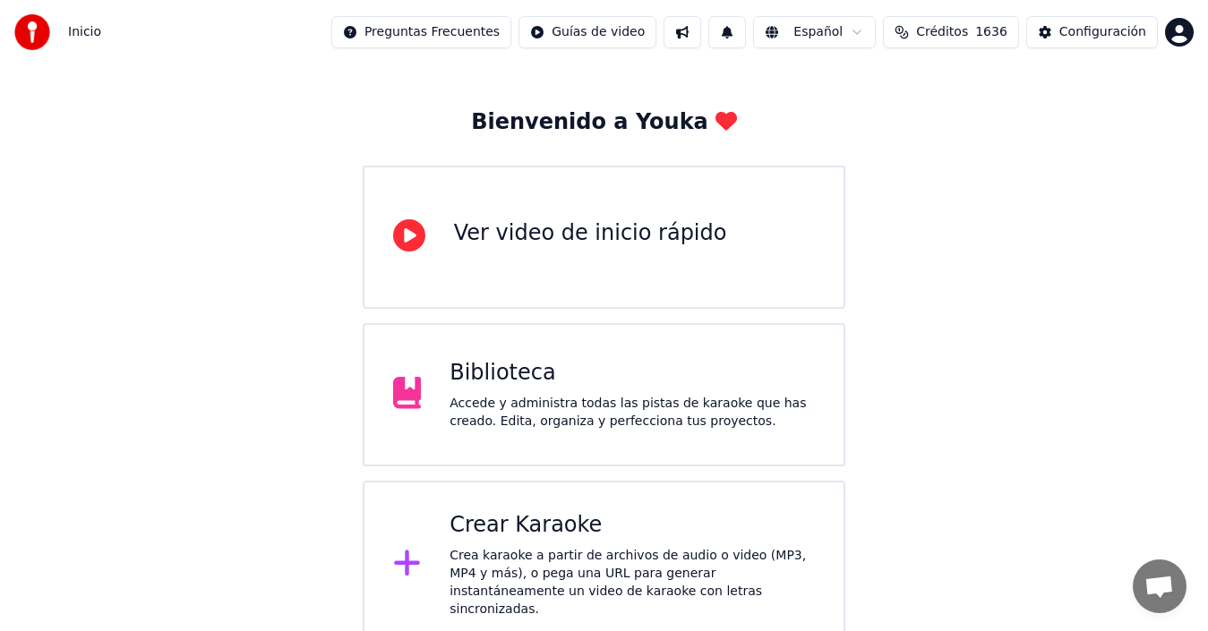
click at [512, 528] on div "Crear Karaoke" at bounding box center [631, 525] width 365 height 29
